Goal: Information Seeking & Learning: Learn about a topic

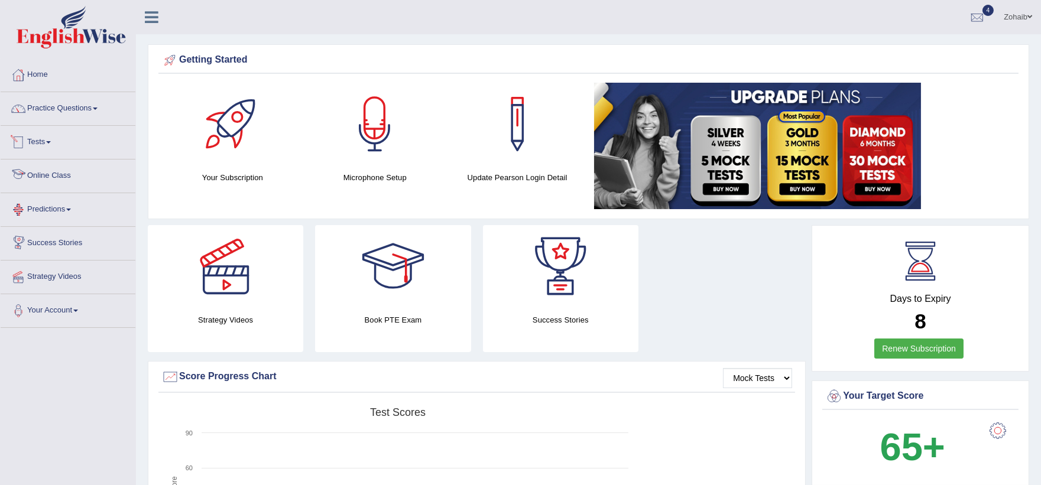
click at [46, 144] on link "Tests" at bounding box center [68, 141] width 135 height 30
click at [48, 164] on link "Take Practice Sectional Test" at bounding box center [77, 169] width 111 height 21
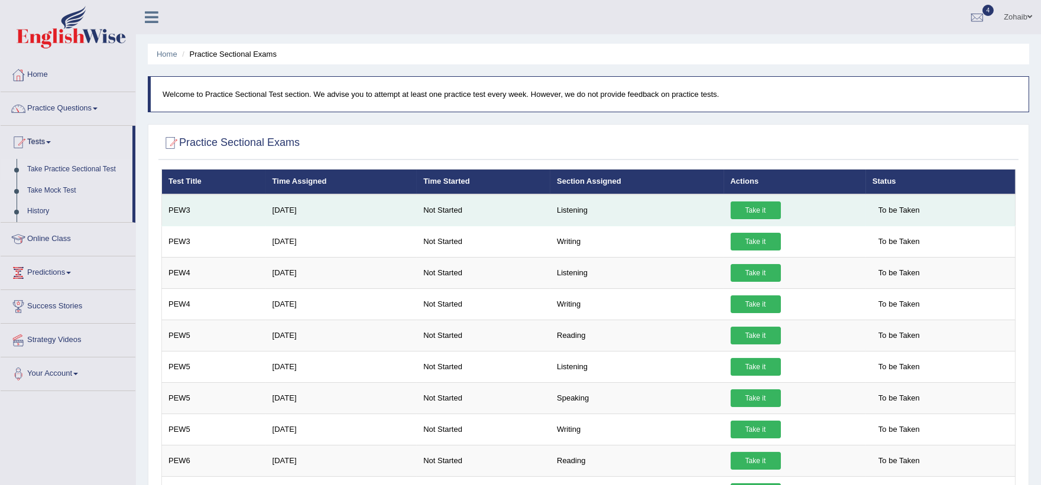
click at [763, 208] on link "Take it" at bounding box center [756, 211] width 50 height 18
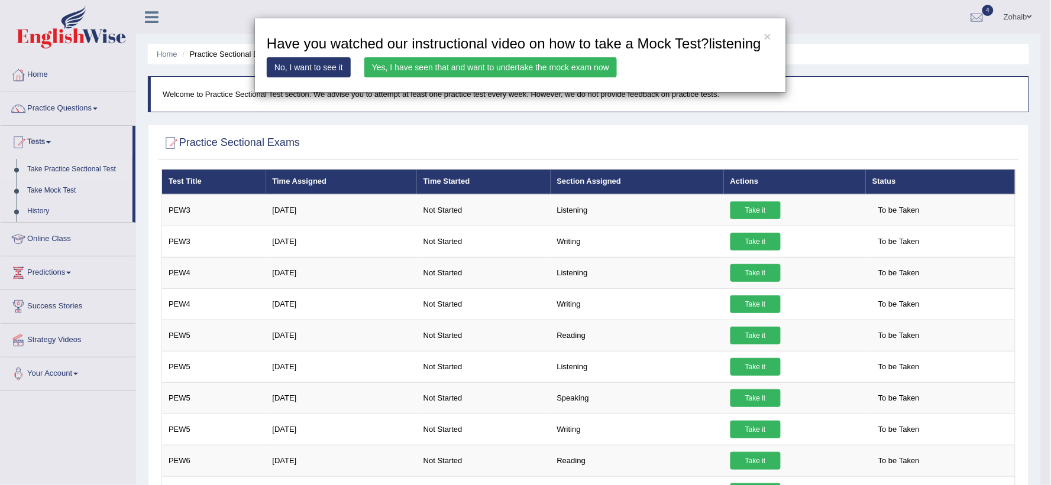
click at [542, 66] on link "Yes, I have seen that and want to undertake the mock exam now" at bounding box center [490, 67] width 252 height 20
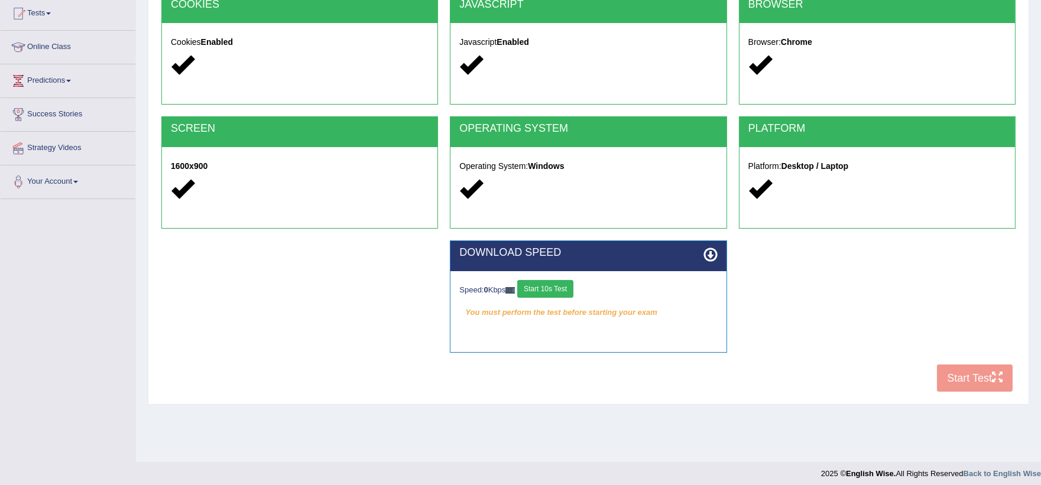
scroll to position [135, 0]
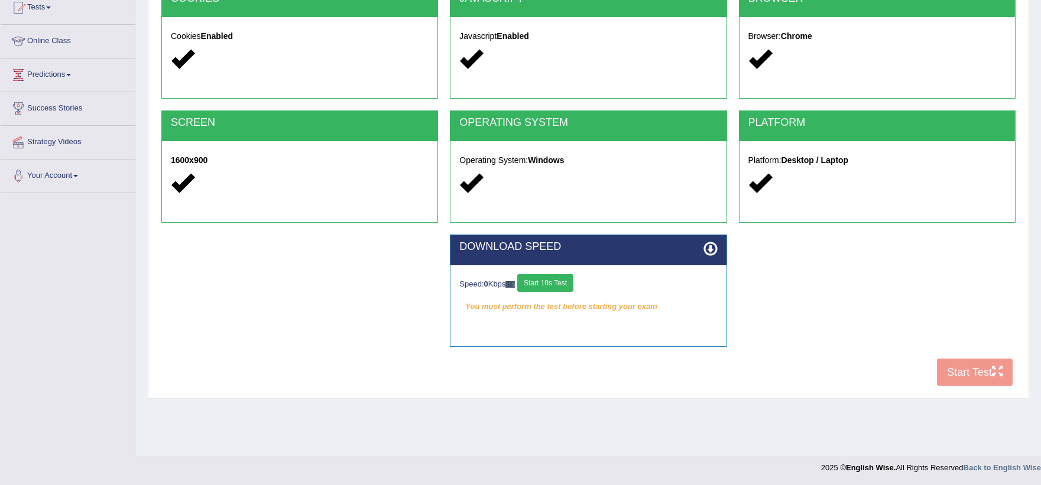
click at [558, 277] on button "Start 10s Test" at bounding box center [545, 283] width 56 height 18
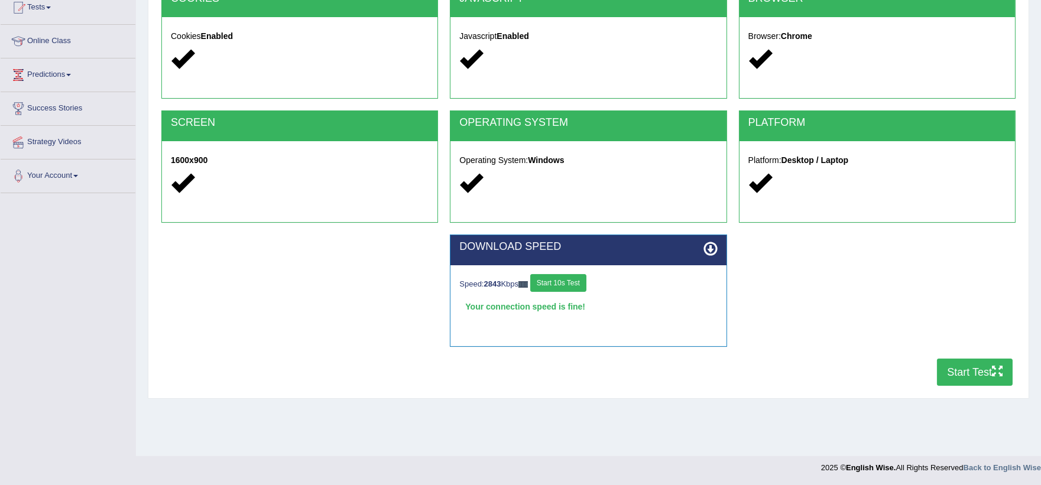
click at [963, 383] on button "Start Test" at bounding box center [975, 372] width 76 height 27
click at [1015, 380] on div "COOKIES Cookies Enabled JAVASCRIPT Javascript Enabled BROWSER Browser: Chrome S…" at bounding box center [588, 189] width 860 height 406
click at [983, 380] on button "Start Test" at bounding box center [975, 372] width 76 height 27
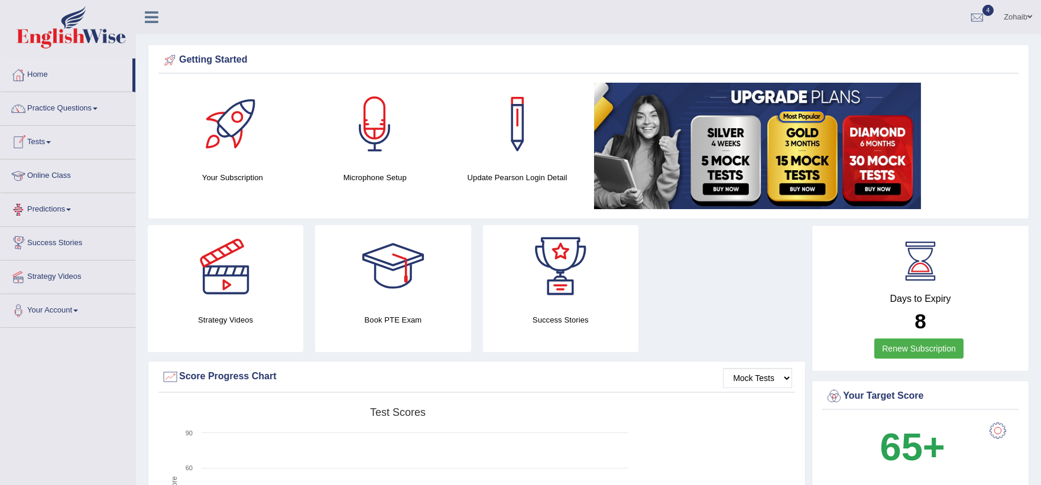
click at [67, 172] on link "Online Class" at bounding box center [68, 175] width 135 height 30
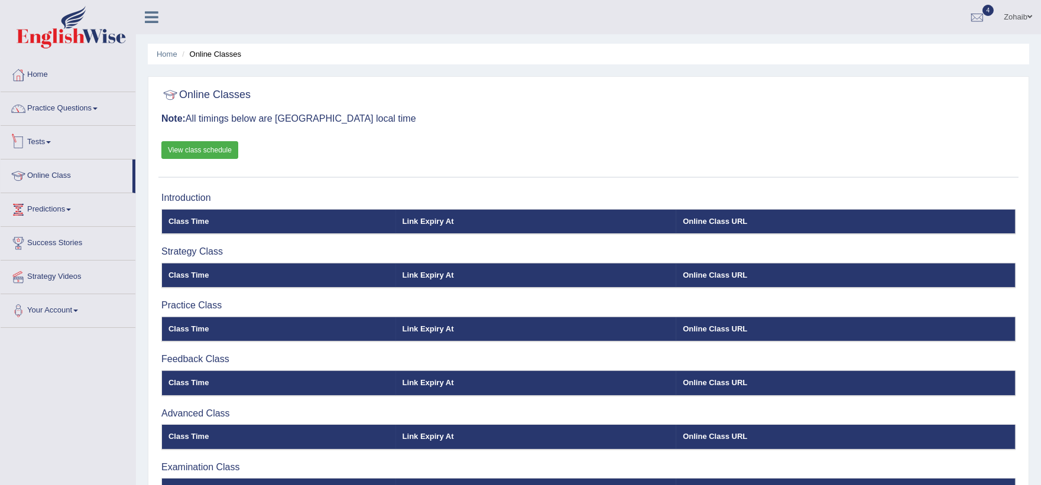
click at [46, 148] on link "Tests" at bounding box center [68, 141] width 135 height 30
click at [56, 142] on link "Tests" at bounding box center [68, 141] width 135 height 30
click at [55, 211] on link "History" at bounding box center [77, 211] width 111 height 21
click at [41, 78] on link "Home" at bounding box center [68, 74] width 135 height 30
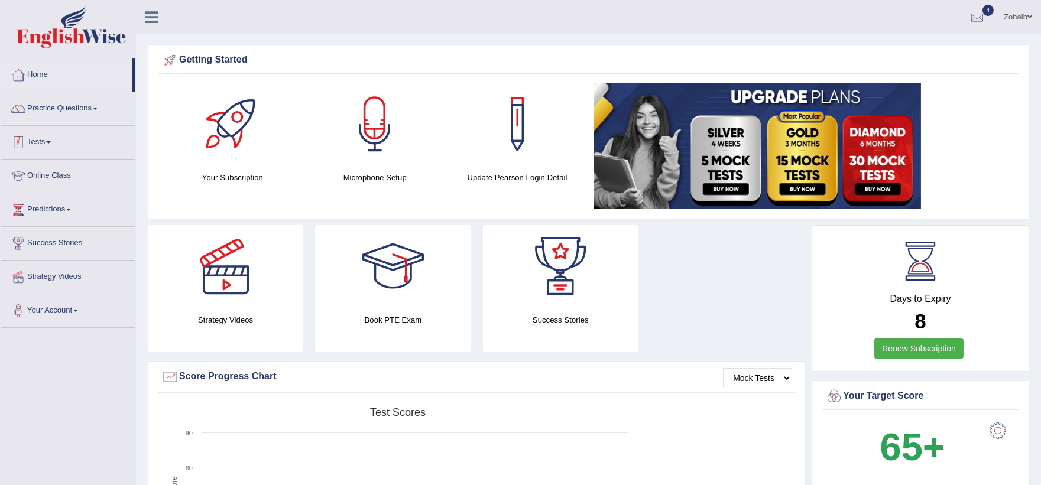
click at [62, 115] on link "Practice Questions" at bounding box center [68, 107] width 135 height 30
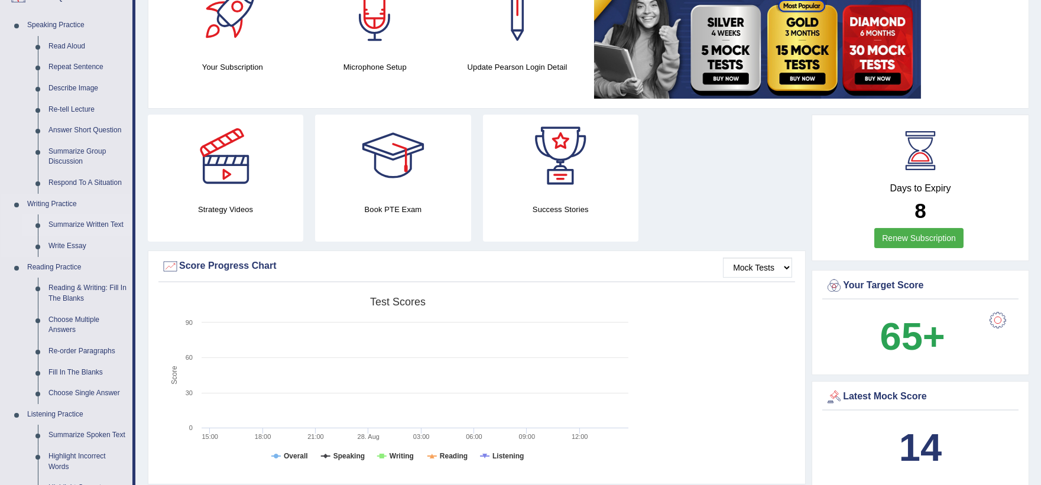
scroll to position [131, 0]
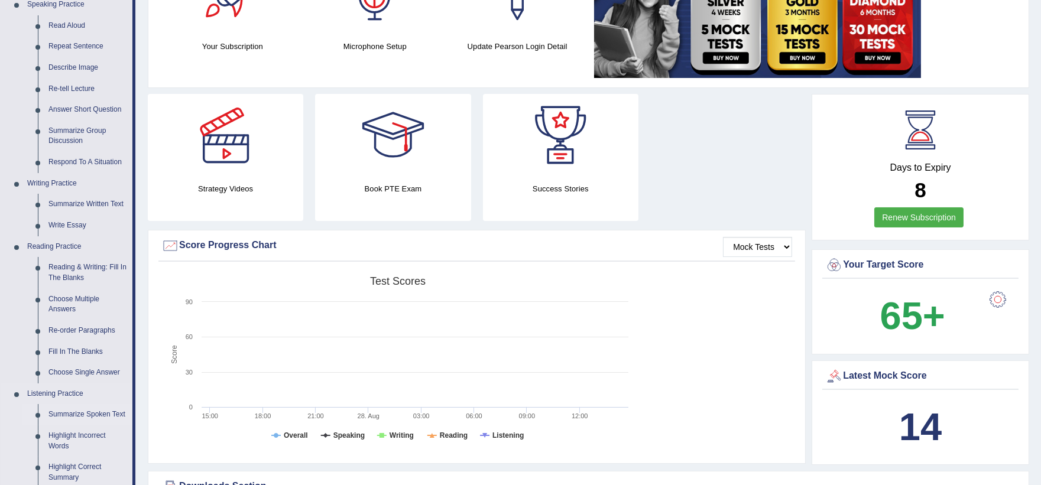
click at [79, 410] on link "Summarize Spoken Text" at bounding box center [87, 414] width 89 height 21
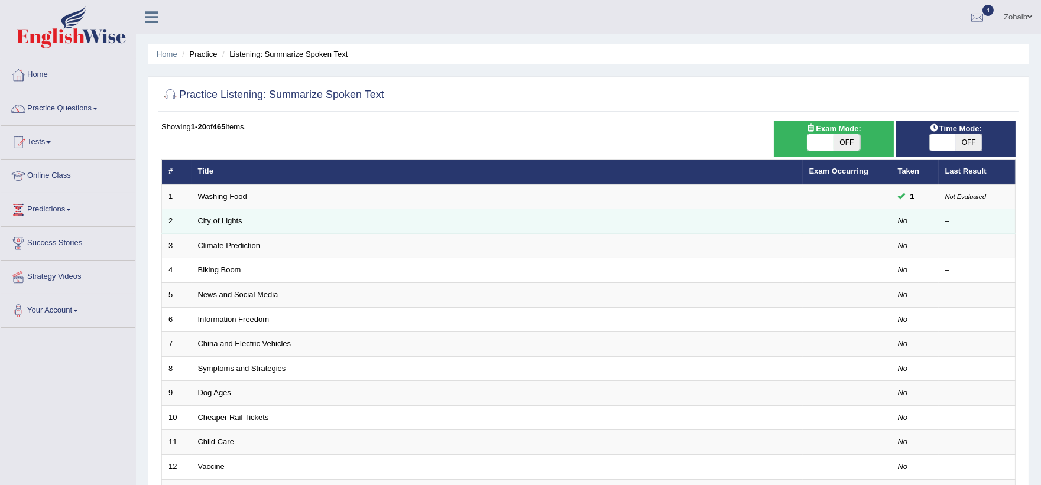
click at [212, 217] on link "City of Lights" at bounding box center [220, 220] width 44 height 9
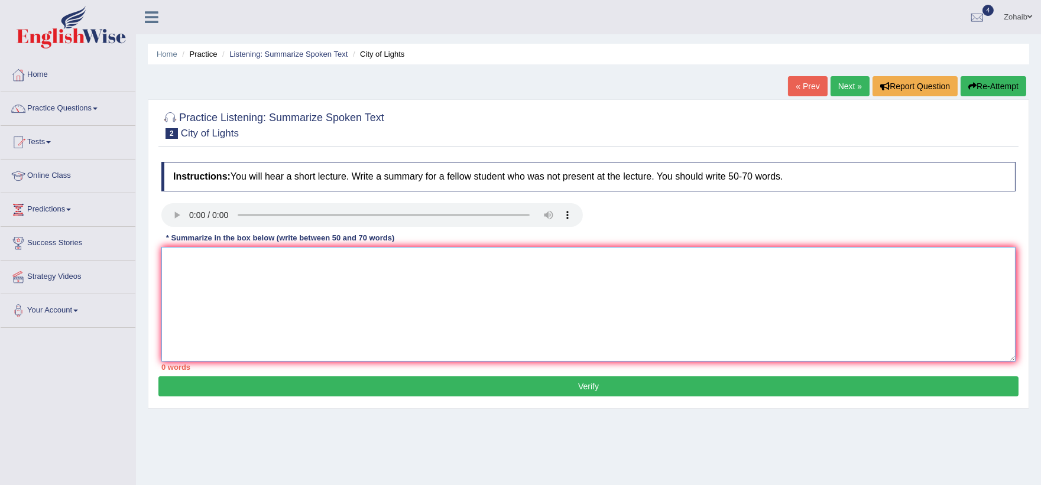
click at [226, 270] on textarea at bounding box center [588, 304] width 854 height 115
type textarea "x"
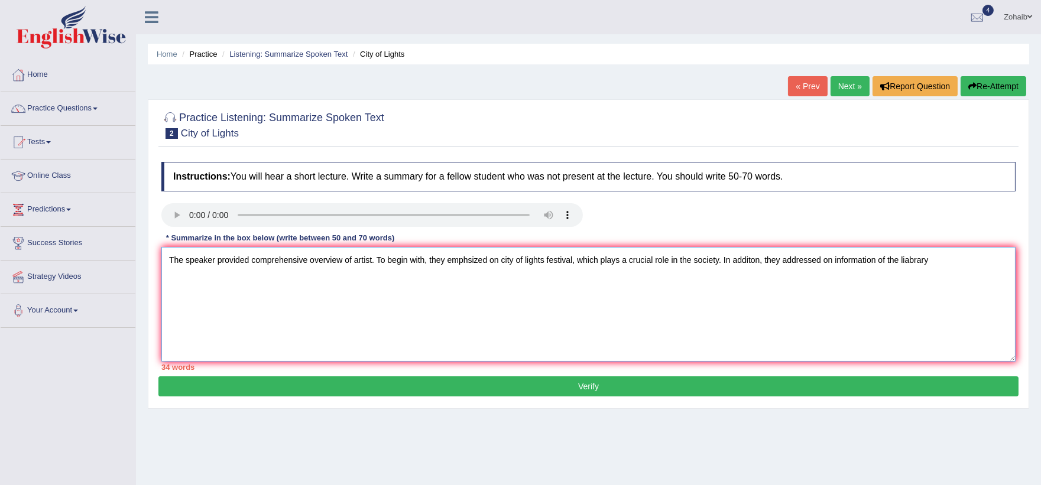
click at [911, 260] on textarea "The speaker provided comprehensive overview of artist. To begin with, they emph…" at bounding box center [588, 304] width 854 height 115
click at [944, 258] on textarea "The speaker provided comprehensive overview of artist. To begin with, they emph…" at bounding box center [588, 304] width 854 height 115
drag, startPoint x: 819, startPoint y: 263, endPoint x: 785, endPoint y: 263, distance: 34.9
click at [785, 263] on textarea "The speaker provided comprehensive overview of artist. To begin with, they emph…" at bounding box center [588, 304] width 854 height 115
click at [711, 293] on textarea "The speaker provided comprehensive overview of artist. To begin with, they emph…" at bounding box center [588, 304] width 854 height 115
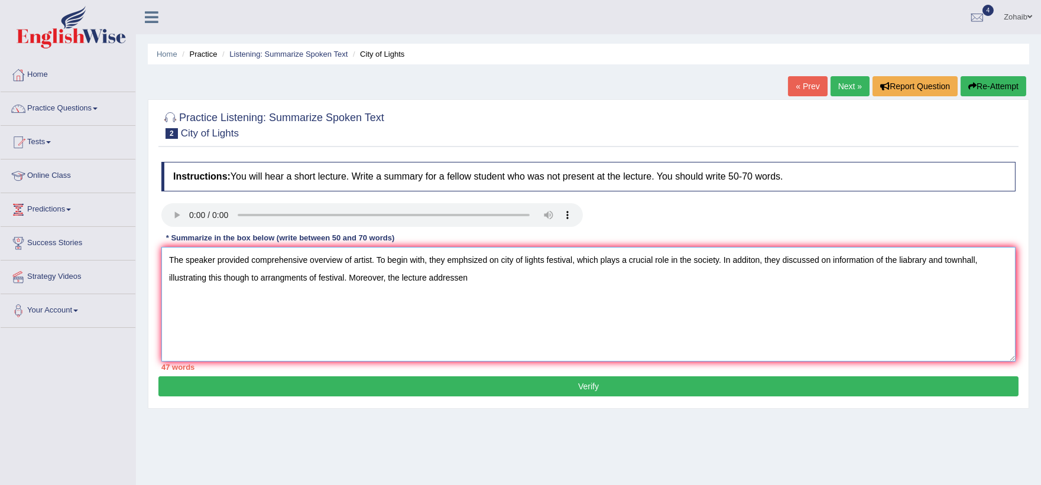
click at [831, 266] on textarea "The speaker provided comprehensive overview of artist. To begin with, they emph…" at bounding box center [588, 304] width 854 height 115
click at [899, 267] on textarea "The speaker provided comprehensive overview of artist. To begin with, they emph…" at bounding box center [588, 304] width 854 height 115
click at [221, 279] on textarea "The speaker provided comprehensive overview of artist. To begin with, they emph…" at bounding box center [588, 304] width 854 height 115
click at [476, 291] on textarea "The speaker provided comprehensive overview of artist. To begin with, they emph…" at bounding box center [588, 304] width 854 height 115
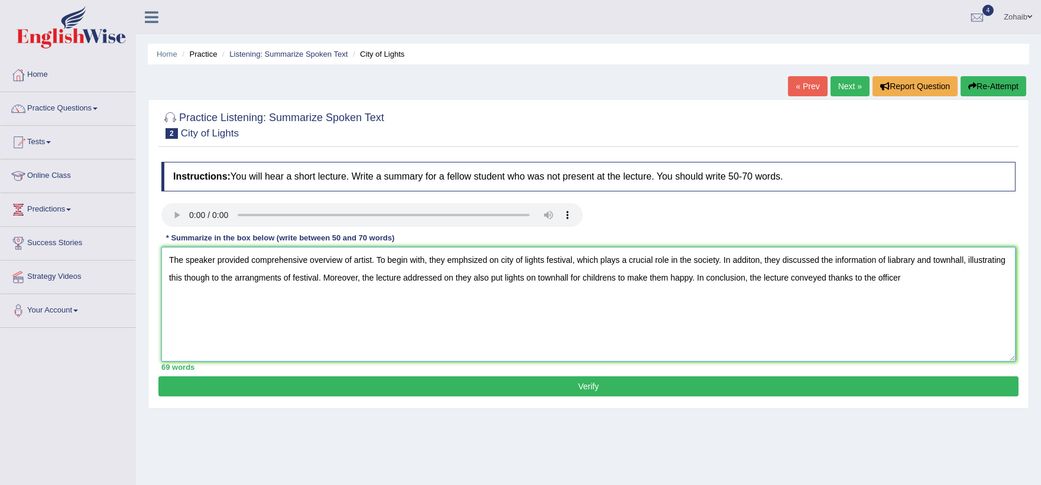
click at [860, 281] on textarea "The speaker provided comprehensive overview of artist. To begin with, they emph…" at bounding box center [588, 304] width 854 height 115
drag, startPoint x: 827, startPoint y: 278, endPoint x: 835, endPoint y: 303, distance: 26.4
click at [835, 297] on textarea "The speaker provided comprehensive overview of artist. To begin with, they emph…" at bounding box center [588, 304] width 854 height 115
click at [823, 312] on textarea "The speaker provided comprehensive overview of artist. To begin with, they emph…" at bounding box center [588, 304] width 854 height 115
click at [828, 283] on textarea "The speaker provided comprehensive overview of artist. To begin with, they emph…" at bounding box center [588, 304] width 854 height 115
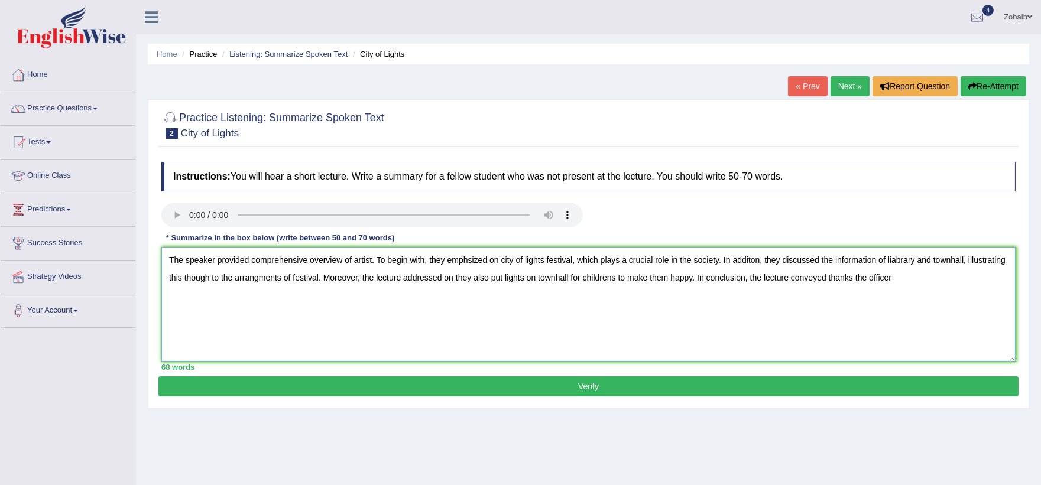
click at [828, 284] on textarea "The speaker provided comprehensive overview of artist. To begin with, they emph…" at bounding box center [588, 304] width 854 height 115
click at [966, 263] on textarea "The speaker provided comprehensive overview of artist. To begin with, they emph…" at bounding box center [588, 304] width 854 height 115
click at [914, 281] on textarea "The speaker provided comprehensive overview of artist. To begin with, they emph…" at bounding box center [588, 304] width 854 height 115
drag, startPoint x: 250, startPoint y: 257, endPoint x: 244, endPoint y: 323, distance: 66.5
click at [248, 259] on textarea "The speaker provided comprehensive overview of artist. To begin with, they emph…" at bounding box center [588, 304] width 854 height 115
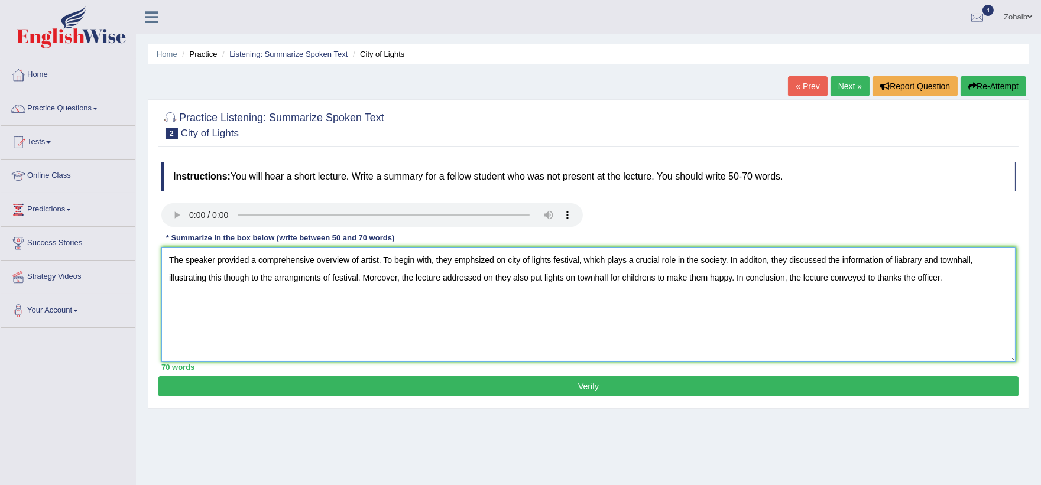
type textarea "The speaker provided a comprehensive overview of artist. To begin with, they em…"
click at [599, 383] on button "Verify" at bounding box center [588, 387] width 860 height 20
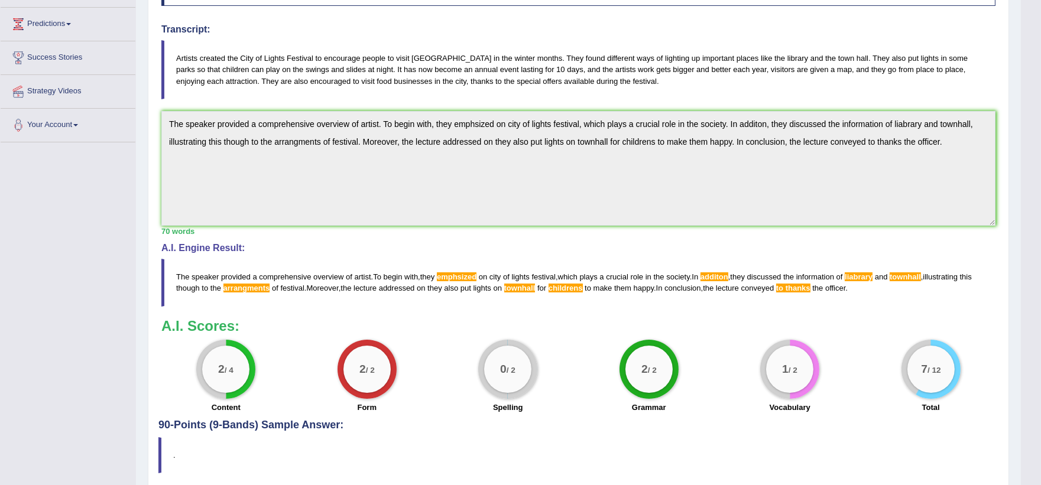
scroll to position [231, 0]
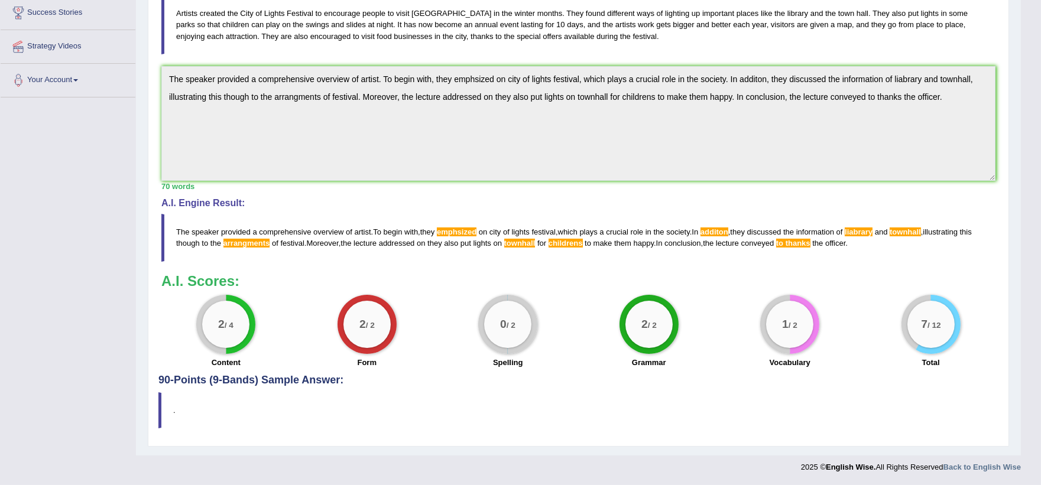
click at [169, 65] on div "Instructions: You will hear a short lecture. Write a summary for a fellow stude…" at bounding box center [578, 150] width 840 height 449
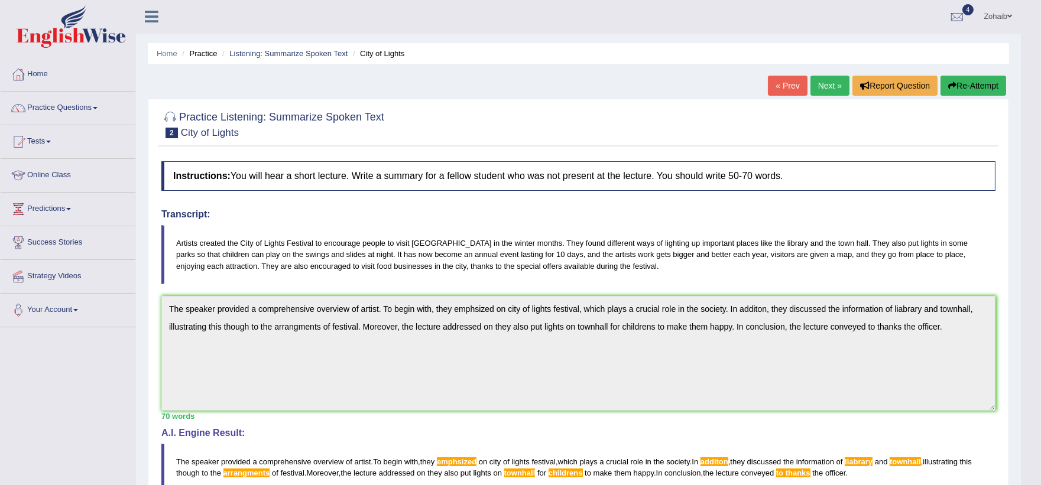
scroll to position [0, 0]
click at [966, 95] on button "Re-Attempt" at bounding box center [974, 86] width 66 height 20
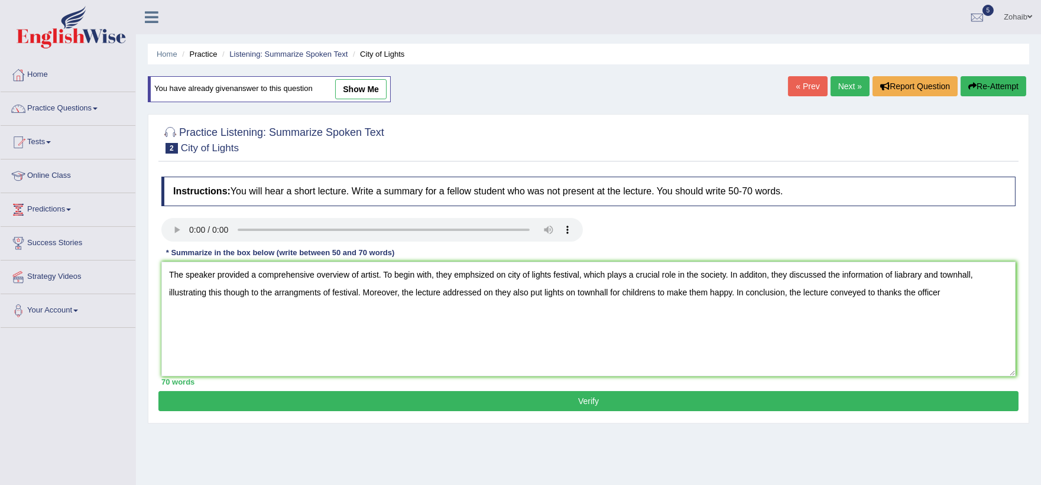
drag, startPoint x: 476, startPoint y: 278, endPoint x: 474, endPoint y: 300, distance: 22.5
click at [475, 278] on textarea "The speaker provided a comprehensive overview of artist. To begin with, they em…" at bounding box center [588, 319] width 854 height 115
drag, startPoint x: 764, startPoint y: 274, endPoint x: 776, endPoint y: 308, distance: 35.9
click at [764, 277] on textarea "The speaker provided a comprehensive overview of artist. To begin with, they em…" at bounding box center [588, 319] width 854 height 115
drag, startPoint x: 964, startPoint y: 274, endPoint x: 964, endPoint y: 300, distance: 25.4
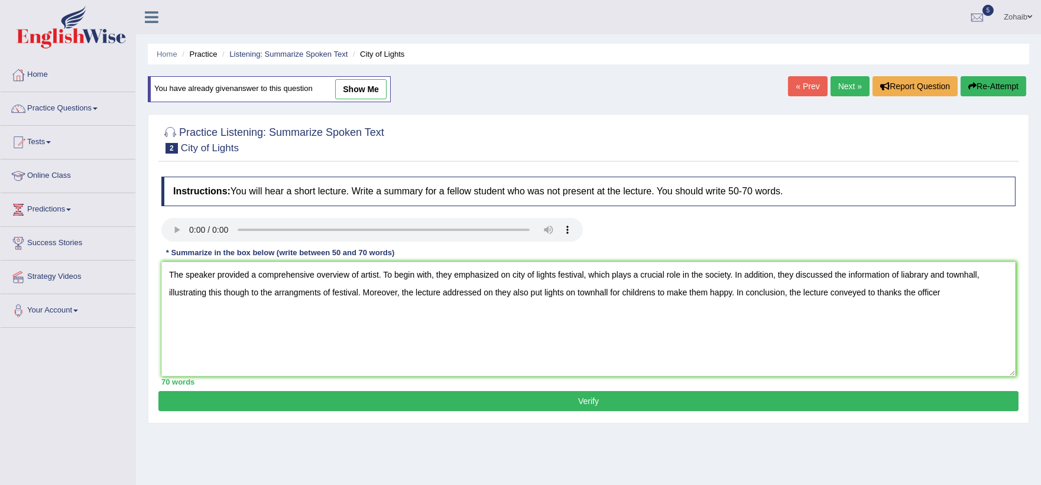
click at [964, 286] on textarea "The speaker provided a comprehensive overview of artist. To begin with, they em…" at bounding box center [588, 319] width 854 height 115
click at [973, 306] on textarea "The speaker provided a comprehensive overview of artist. To begin with, they em…" at bounding box center [588, 319] width 854 height 115
click at [963, 276] on textarea "The speaker provided a comprehensive overview of artist. To begin with, they em…" at bounding box center [588, 319] width 854 height 115
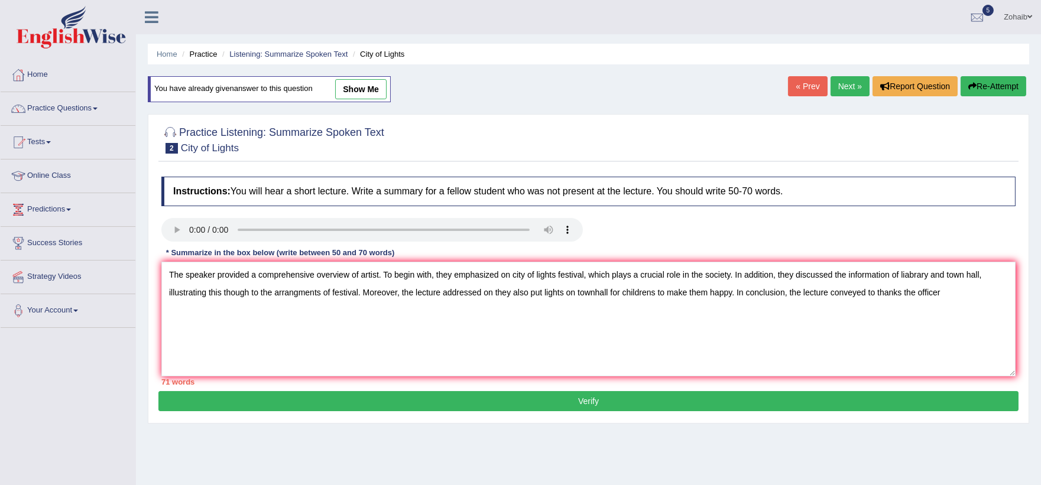
click at [318, 296] on textarea "The speaker provided a comprehensive overview of artist. To begin with, they em…" at bounding box center [588, 319] width 854 height 115
drag, startPoint x: 322, startPoint y: 293, endPoint x: 261, endPoint y: 300, distance: 61.9
click at [261, 300] on textarea "The speaker provided a comprehensive overview of artist. To begin with, they em…" at bounding box center [588, 319] width 854 height 115
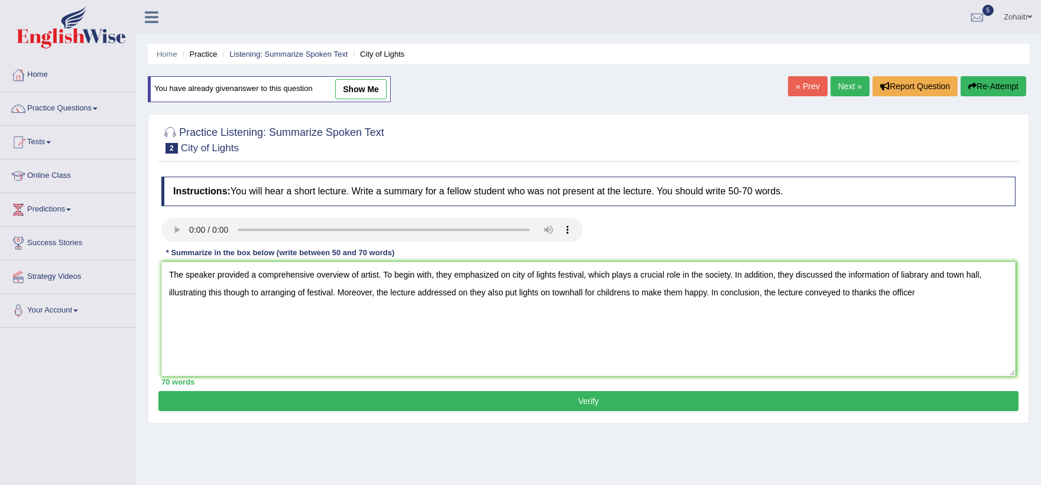
click at [312, 294] on textarea "The speaker provided a comprehensive overview of artist. To begin with, they em…" at bounding box center [588, 319] width 854 height 115
drag, startPoint x: 305, startPoint y: 292, endPoint x: 297, endPoint y: 330, distance: 38.7
click at [302, 296] on textarea "The speaker provided a comprehensive overview of artist. To begin with, they em…" at bounding box center [588, 319] width 854 height 115
click at [559, 294] on textarea "The speaker provided a comprehensive overview of artist. To begin with, they em…" at bounding box center [588, 319] width 854 height 115
click at [914, 284] on textarea "The speaker provided a comprehensive overview of artist. To begin with, they em…" at bounding box center [588, 319] width 854 height 115
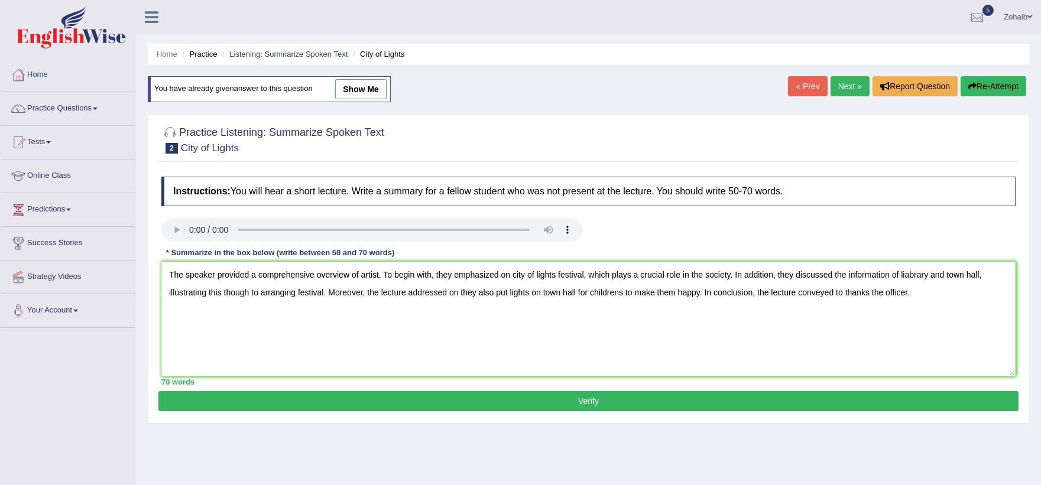
type textarea "The speaker provided a comprehensive overview of artist. To begin with, they em…"
click at [581, 396] on button "Verify" at bounding box center [588, 401] width 860 height 20
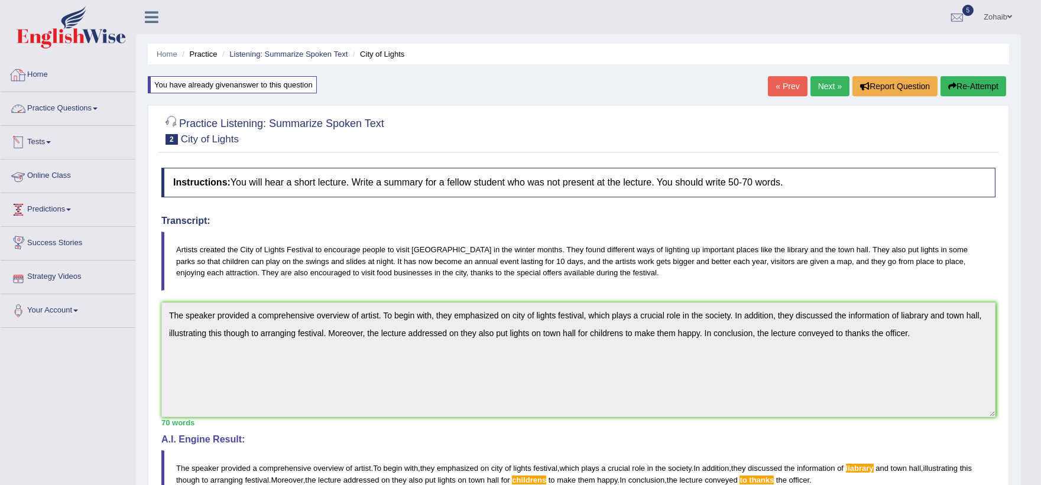
click at [84, 144] on link "Tests" at bounding box center [68, 141] width 135 height 30
click at [43, 217] on link "History" at bounding box center [77, 211] width 111 height 21
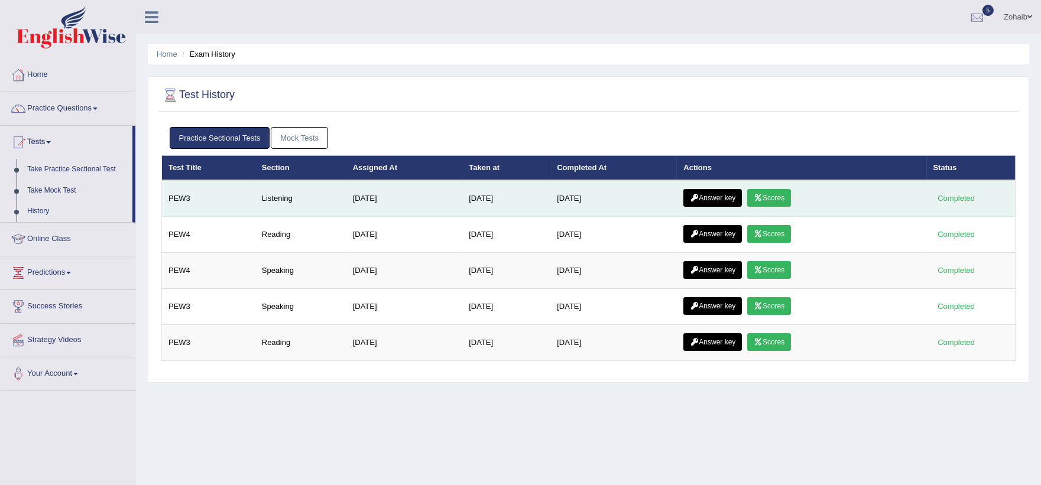
click at [787, 199] on link "Scores" at bounding box center [769, 198] width 44 height 18
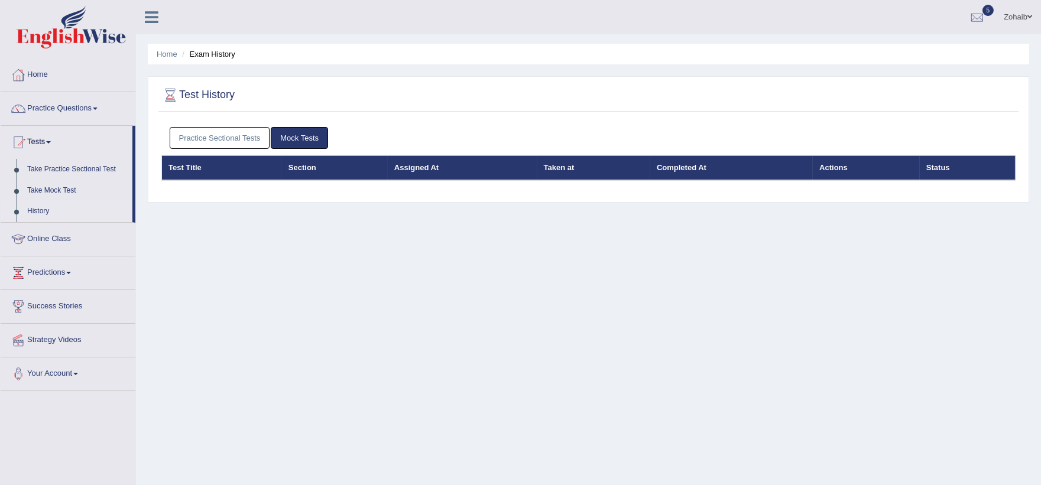
click at [247, 136] on link "Practice Sectional Tests" at bounding box center [220, 138] width 101 height 22
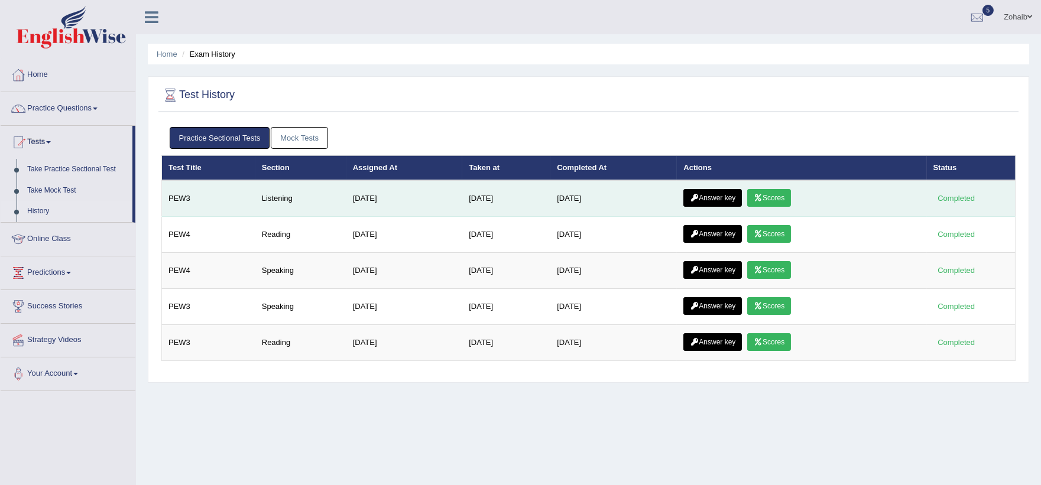
click at [699, 202] on link "Answer key" at bounding box center [713, 198] width 59 height 18
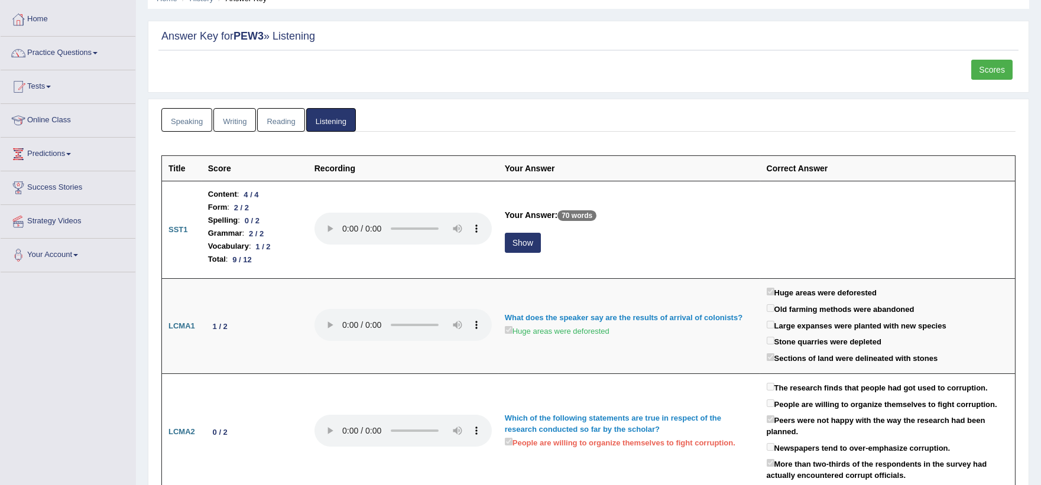
scroll to position [38, 0]
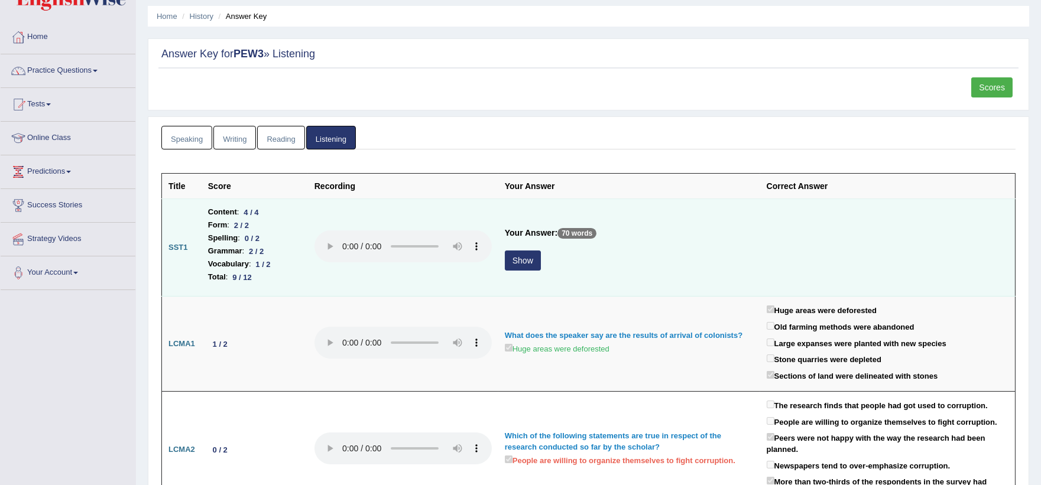
click at [530, 265] on button "Show" at bounding box center [523, 261] width 36 height 20
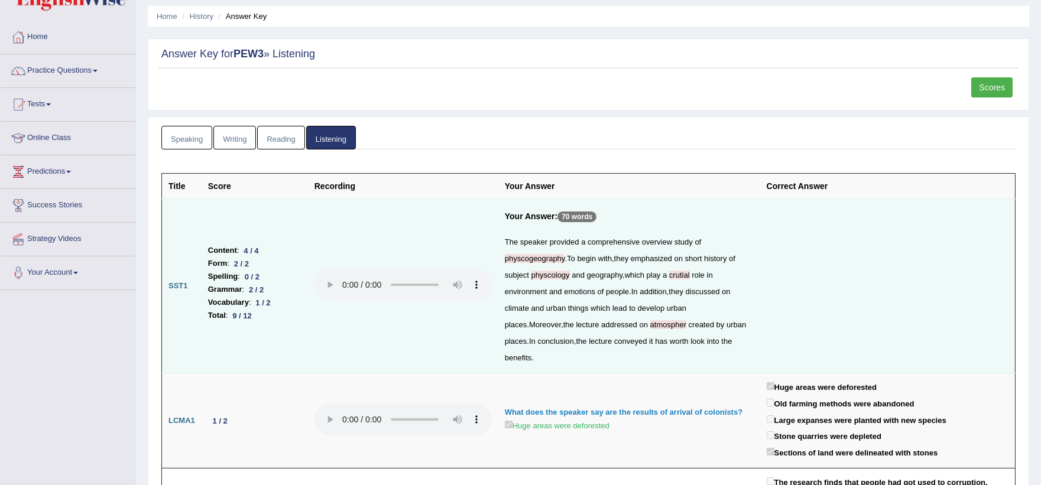
drag, startPoint x: 584, startPoint y: 222, endPoint x: 609, endPoint y: 209, distance: 28.6
click at [584, 220] on p "70 words" at bounding box center [577, 217] width 39 height 11
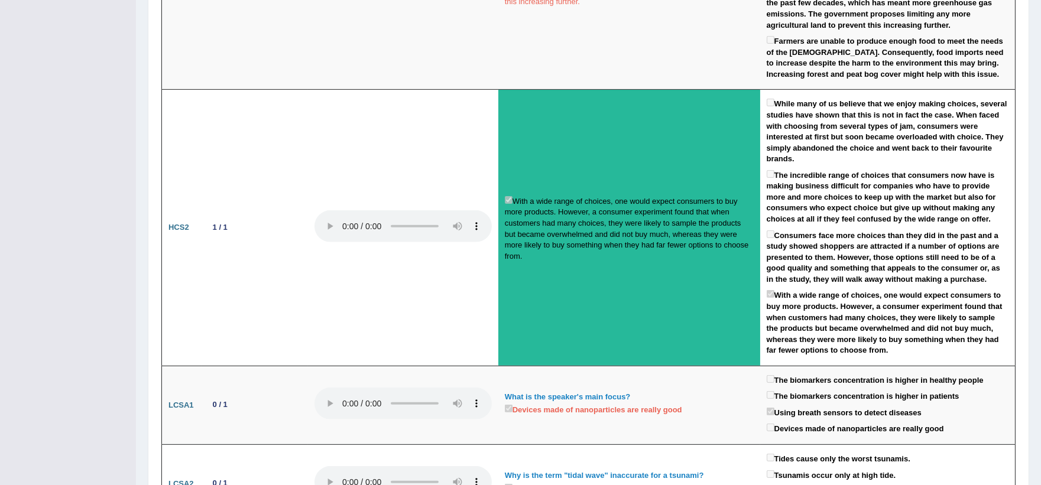
scroll to position [1806, 0]
